Goal: Obtain resource: Obtain resource

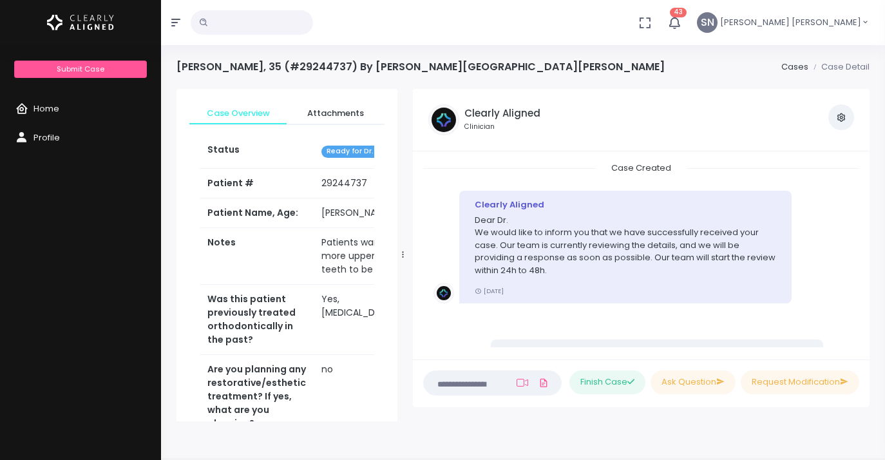
scroll to position [699, 0]
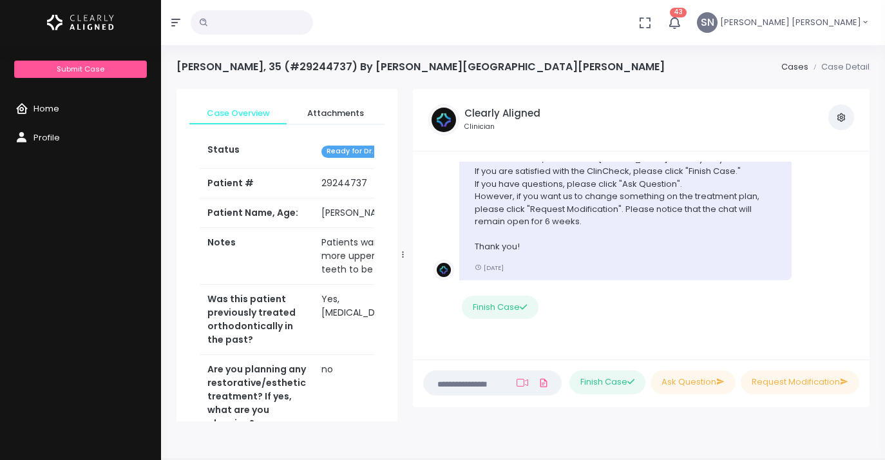
click at [47, 104] on span "Home" at bounding box center [46, 108] width 26 height 12
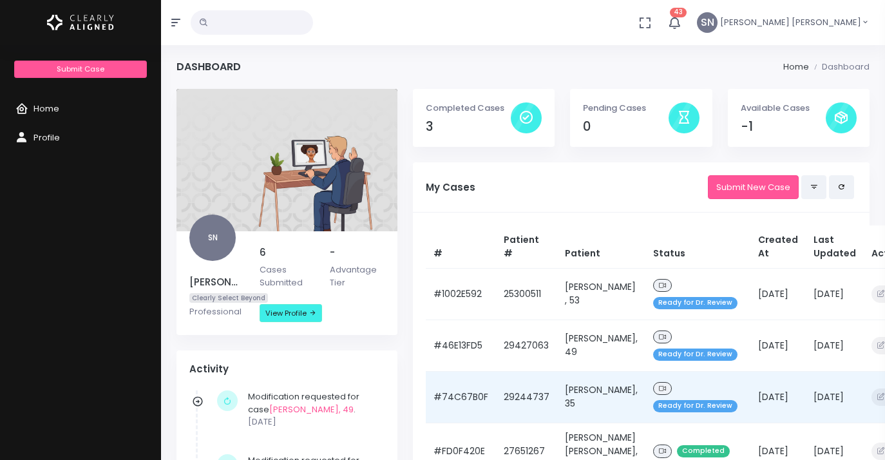
click at [659, 405] on span "Ready for Dr. Review" at bounding box center [695, 406] width 84 height 12
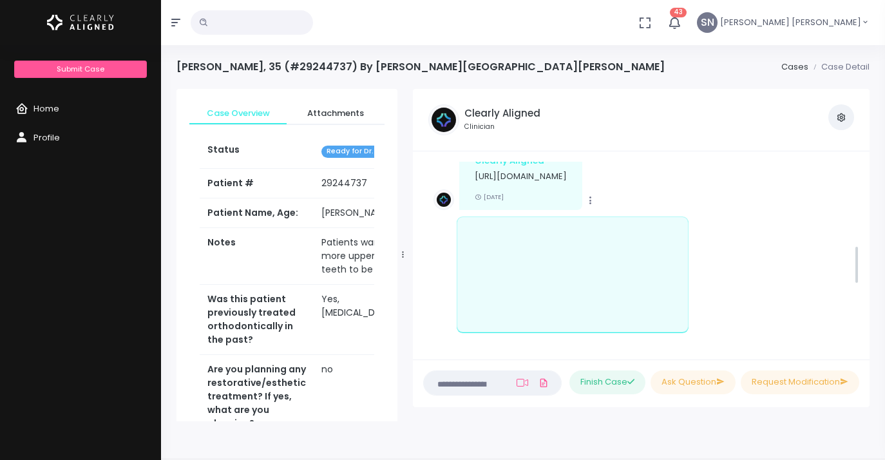
scroll to position [399, 0]
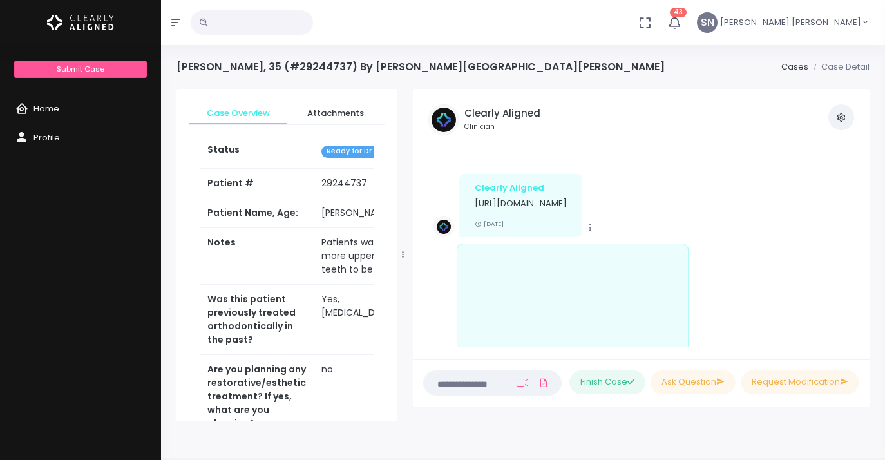
drag, startPoint x: 769, startPoint y: 271, endPoint x: 777, endPoint y: 207, distance: 64.2
click at [777, 207] on li "Copy Clearly Aligned [URL][DOMAIN_NAME] [DATE]" at bounding box center [641, 276] width 436 height 224
click at [567, 207] on p "[URL][DOMAIN_NAME]" at bounding box center [521, 203] width 92 height 13
drag, startPoint x: 676, startPoint y: 214, endPoint x: 474, endPoint y: 203, distance: 201.9
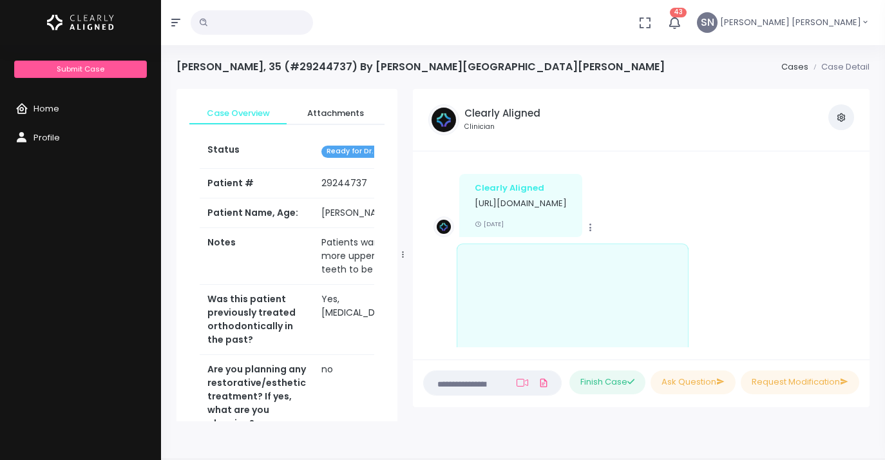
click at [473, 203] on div "Clearly Aligned [URL][DOMAIN_NAME] [DATE]" at bounding box center [520, 205] width 123 height 62
copy p "[URL][DOMAIN_NAME]"
